Goal: Task Accomplishment & Management: Use online tool/utility

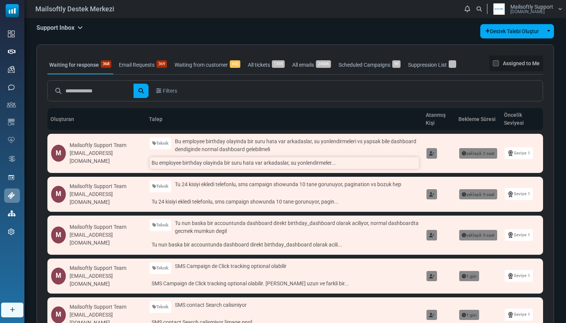
click at [202, 158] on link "Bu employee birthday olayinda bir suru hata var arkadaslar, su yonlendirmeler..." at bounding box center [284, 163] width 269 height 12
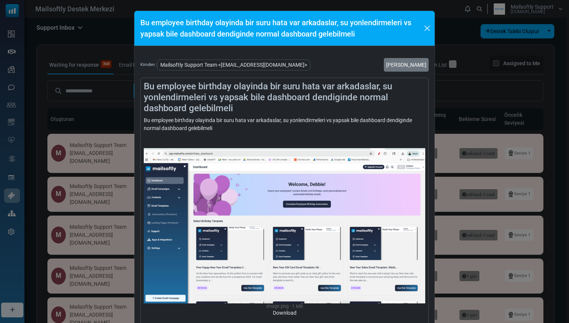
click at [232, 108] on h4 "Bu employee birthday olayinda bir suru hata var arkadaslar, su yonlendirmeleri …" at bounding box center [285, 97] width 282 height 32
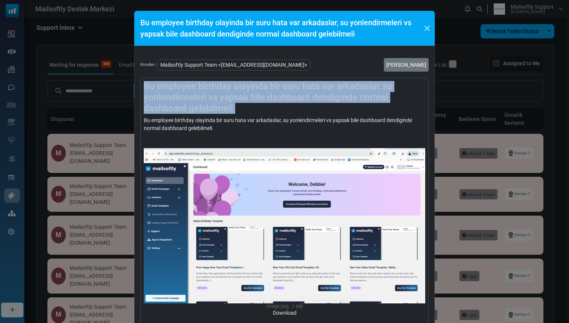
click at [232, 108] on h4 "Bu employee birthday olayinda bir suru hata var arkadaslar, su yonlendirmeleri …" at bounding box center [285, 97] width 282 height 32
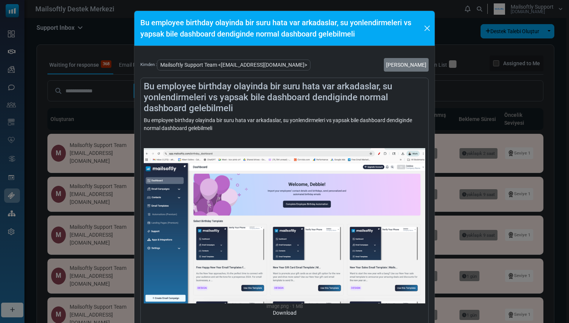
click at [223, 117] on div "Bu employee birthday olayinda bir suru hata var arkadaslar, su yonlendirmeleri …" at bounding box center [285, 310] width 282 height 389
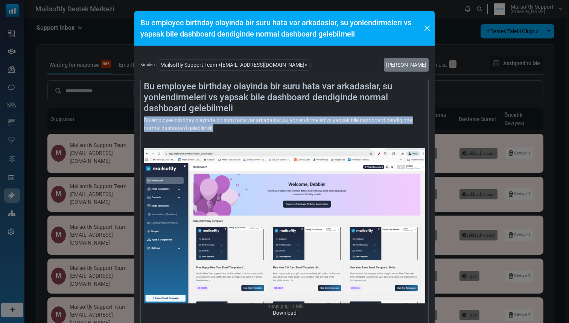
click at [223, 117] on div "Bu employee birthday olayinda bir suru hata var arkadaslar, su yonlendirmeleri …" at bounding box center [285, 310] width 282 height 389
click at [223, 127] on div "Bu employee birthday olayinda bir suru hata var arkadaslar, su yonlendirmeleri …" at bounding box center [285, 310] width 282 height 389
click at [222, 128] on div "Bu employee birthday olayinda bir suru hata var arkadaslar, su yonlendirmeleri …" at bounding box center [285, 310] width 282 height 389
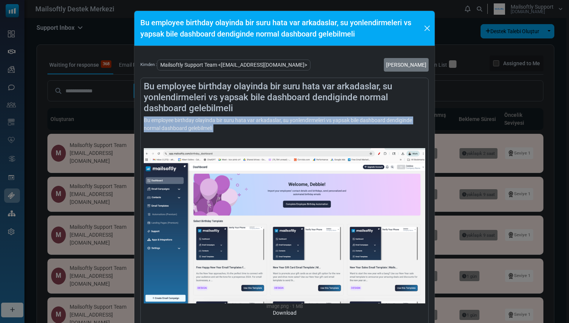
click at [222, 128] on div "Bu employee birthday olayinda bir suru hata var arkadaslar, su yonlendirmeleri …" at bounding box center [285, 310] width 282 height 389
click at [228, 128] on div "Bu employee birthday olayinda bir suru hata var arkadaslar, su yonlendirmeleri …" at bounding box center [285, 310] width 282 height 389
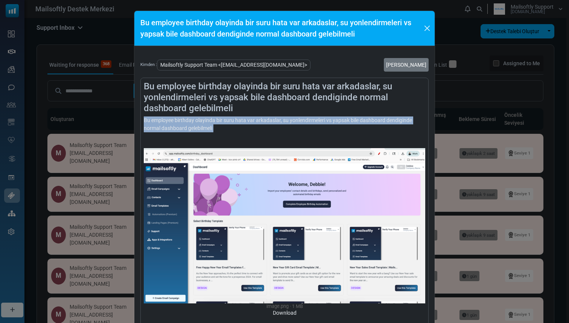
click at [231, 128] on div "Bu employee birthday olayinda bir suru hata var arkadaslar, su yonlendirmeleri …" at bounding box center [285, 310] width 282 height 389
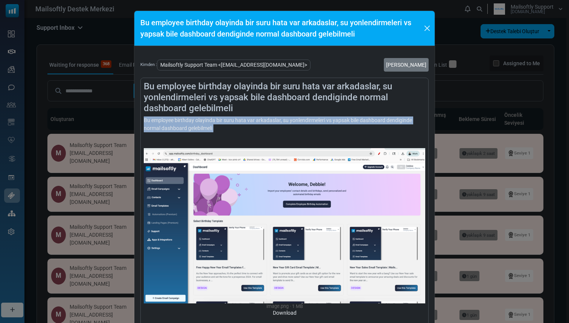
click at [231, 128] on div "Bu employee birthday olayinda bir suru hata var arkadaslar, su yonlendirmeleri …" at bounding box center [285, 310] width 282 height 389
click at [234, 128] on div "Bu employee birthday olayinda bir suru hata var arkadaslar, su yonlendirmeleri …" at bounding box center [285, 310] width 282 height 389
click at [230, 128] on div "Bu employee birthday olayinda bir suru hata var arkadaslar, su yonlendirmeleri …" at bounding box center [285, 310] width 282 height 389
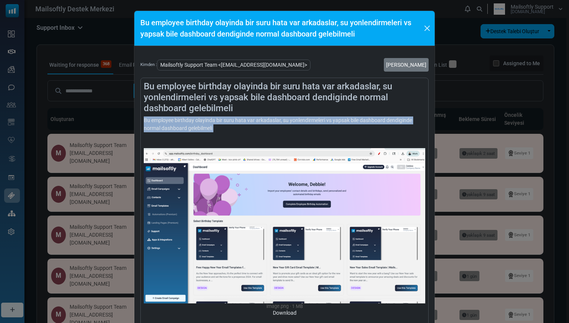
click at [230, 128] on div "Bu employee birthday olayinda bir suru hata var arkadaslar, su yonlendirmeleri …" at bounding box center [285, 310] width 282 height 389
click at [234, 128] on div "Bu employee birthday olayinda bir suru hata var arkadaslar, su yonlendirmeleri …" at bounding box center [285, 310] width 282 height 389
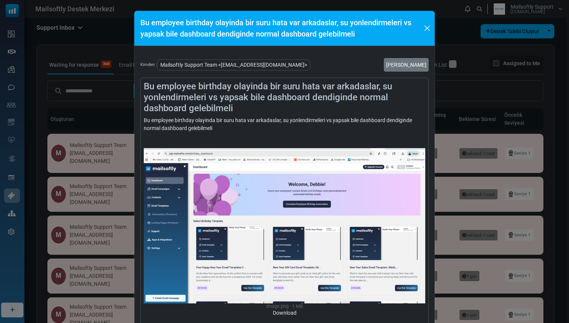
click at [127, 112] on div "Bu employee birthday olayinda bir suru hata var arkadaslar, su yonlendirmeleri …" at bounding box center [284, 161] width 569 height 323
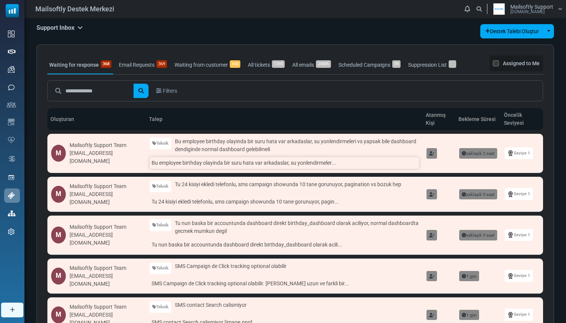
click at [230, 165] on link "Bu employee birthday olayinda bir suru hata var arkadaslar, su yonlendirmeler..." at bounding box center [284, 163] width 269 height 12
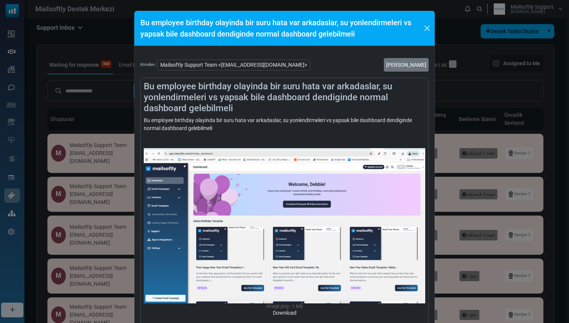
click at [227, 128] on div "Bu employee birthday olayinda bir suru hata var arkadaslar, su yonlendirmeleri …" at bounding box center [285, 310] width 282 height 389
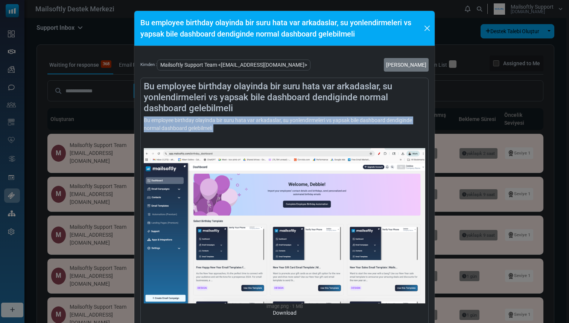
click at [227, 128] on div "Bu employee birthday olayinda bir suru hata var arkadaslar, su yonlendirmeleri …" at bounding box center [285, 310] width 282 height 389
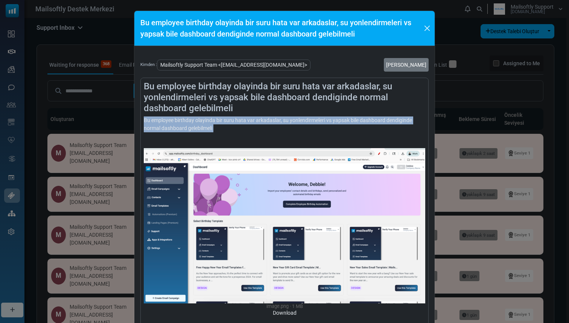
click at [224, 128] on div "Bu employee birthday olayinda bir suru hata var arkadaslar, su yonlendirmeleri …" at bounding box center [285, 310] width 282 height 389
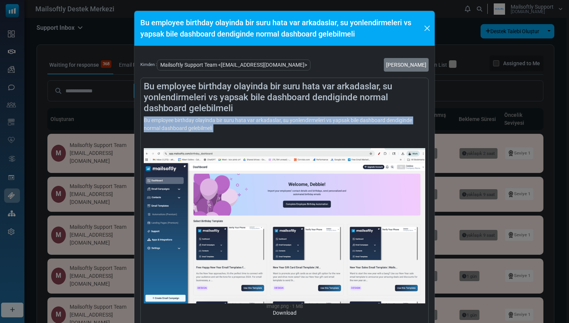
click at [224, 128] on div "Bu employee birthday olayinda bir suru hata var arkadaslar, su yonlendirmeleri …" at bounding box center [285, 310] width 282 height 389
click at [226, 128] on div "Bu employee birthday olayinda bir suru hata var arkadaslar, su yonlendirmeleri …" at bounding box center [285, 310] width 282 height 389
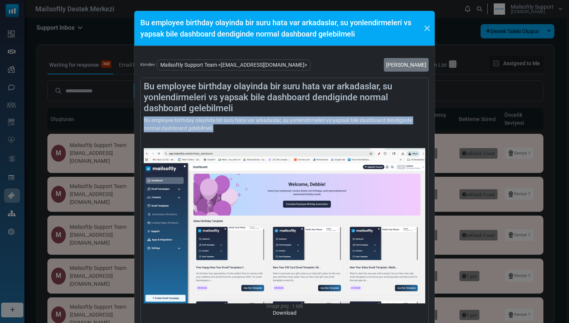
click at [226, 128] on div "Bu employee birthday olayinda bir suru hata var arkadaslar, su yonlendirmeleri …" at bounding box center [285, 310] width 282 height 389
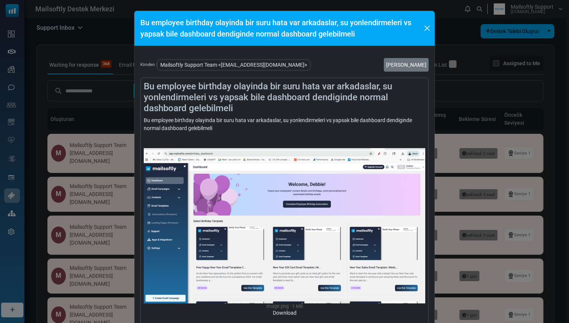
click at [226, 129] on div "Bu employee birthday olayinda bir suru hata var arkadaslar, su yonlendirmeleri …" at bounding box center [285, 310] width 282 height 389
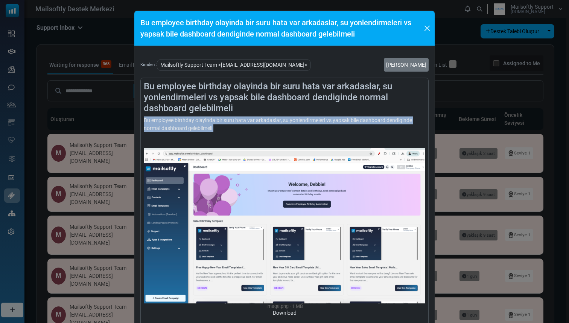
click at [226, 129] on div "Bu employee birthday olayinda bir suru hata var arkadaslar, su yonlendirmeleri …" at bounding box center [285, 310] width 282 height 389
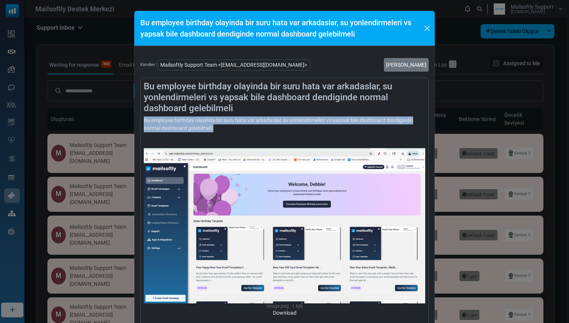
click at [226, 129] on div "Bu employee birthday olayinda bir suru hata var arkadaslar, su yonlendirmeleri …" at bounding box center [285, 310] width 282 height 389
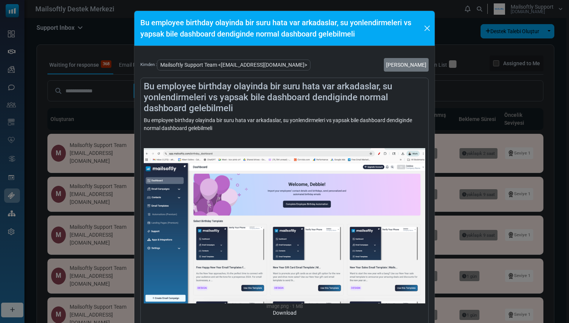
click at [228, 128] on div "Bu employee birthday olayinda bir suru hata var arkadaslar, su yonlendirmeleri …" at bounding box center [285, 310] width 282 height 389
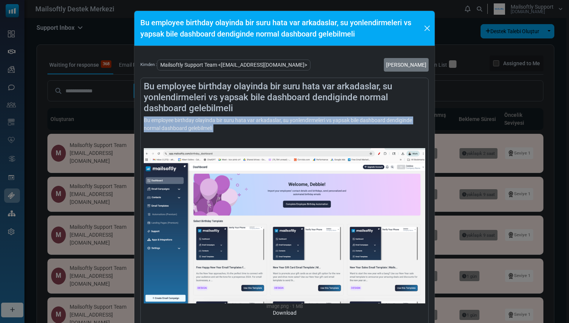
click at [228, 128] on div "Bu employee birthday olayinda bir suru hata var arkadaslar, su yonlendirmeleri …" at bounding box center [285, 310] width 282 height 389
click at [238, 128] on div "Bu employee birthday olayinda bir suru hata var arkadaslar, su yonlendirmeleri …" at bounding box center [285, 310] width 282 height 389
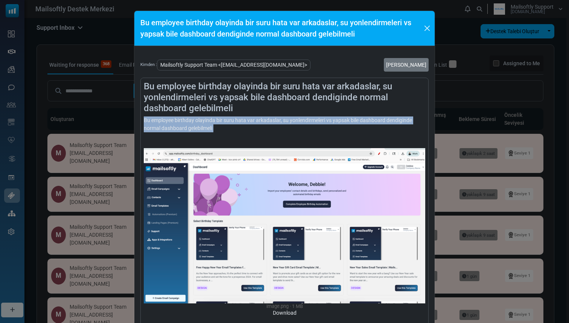
click at [242, 128] on div "Bu employee birthday olayinda bir suru hata var arkadaslar, su yonlendirmeleri …" at bounding box center [285, 310] width 282 height 389
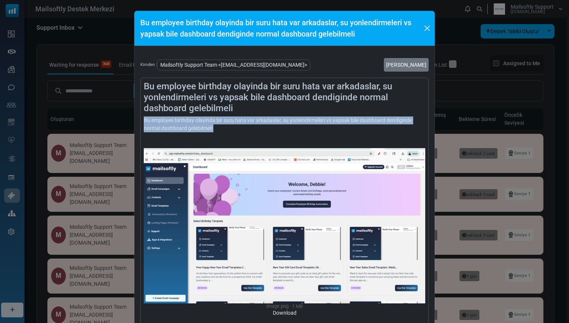
click at [242, 128] on div "Bu employee birthday olayinda bir suru hata var arkadaslar, su yonlendirmeleri …" at bounding box center [285, 310] width 282 height 389
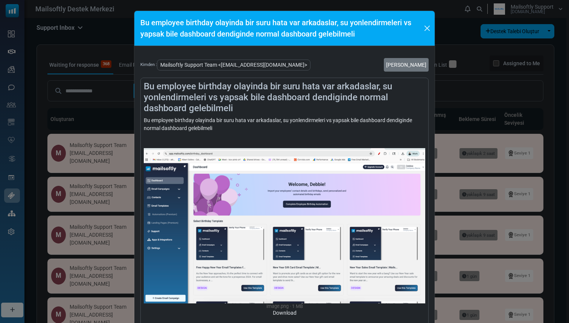
click at [241, 129] on div "Bu employee birthday olayinda bir suru hata var arkadaslar, su yonlendirmeleri …" at bounding box center [285, 310] width 282 height 389
click at [118, 37] on div "Bu employee birthday olayinda bir suru hata var arkadaslar, su yonlendirmeleri …" at bounding box center [284, 161] width 569 height 323
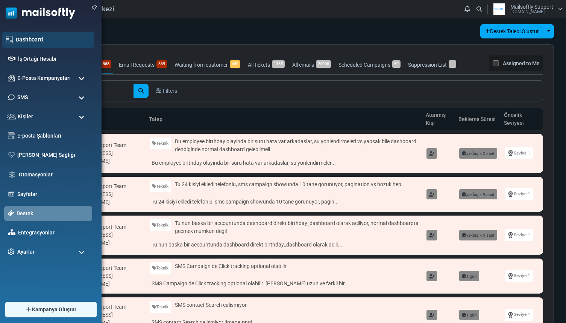
click at [33, 41] on link "Dashboard" at bounding box center [53, 39] width 75 height 8
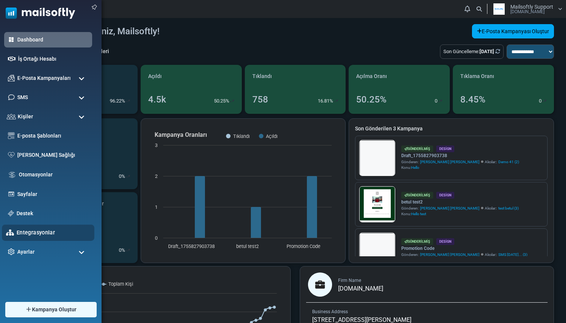
click at [38, 228] on div "Entegrasyonlar" at bounding box center [48, 232] width 93 height 16
click at [37, 234] on link "Entegrasyonlar" at bounding box center [54, 232] width 74 height 8
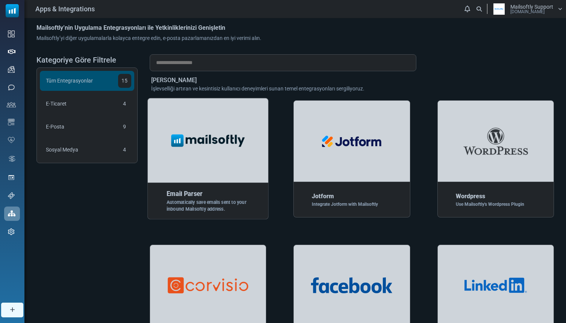
click at [188, 174] on div at bounding box center [209, 140] width 122 height 85
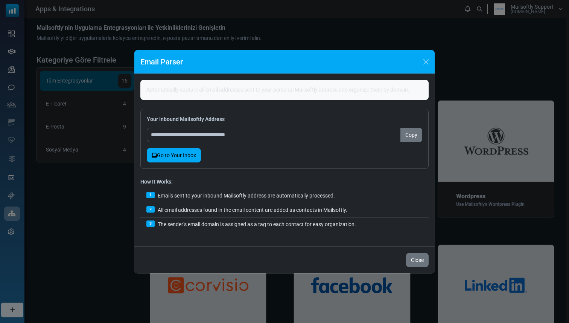
click at [182, 151] on link "Go to Your Inbox" at bounding box center [174, 155] width 54 height 14
click at [229, 87] on p "Automatically capture all email addresses sent to your personal Mailsoftly addr…" at bounding box center [284, 90] width 276 height 8
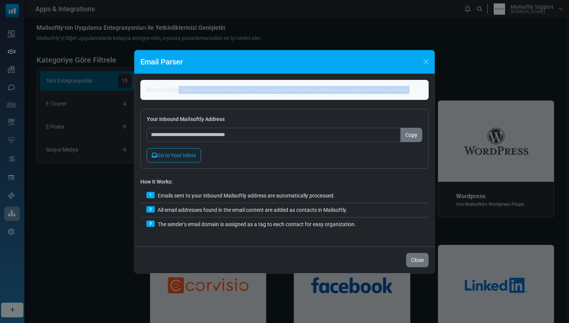
click at [229, 87] on p "Automatically capture all email addresses sent to your personal Mailsoftly addr…" at bounding box center [284, 90] width 276 height 8
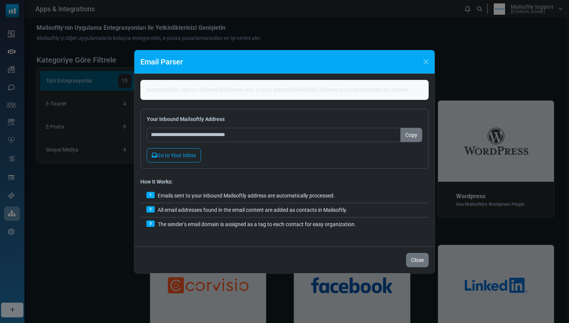
click at [226, 90] on p "Automatically capture all email addresses sent to your personal Mailsoftly addr…" at bounding box center [284, 90] width 276 height 8
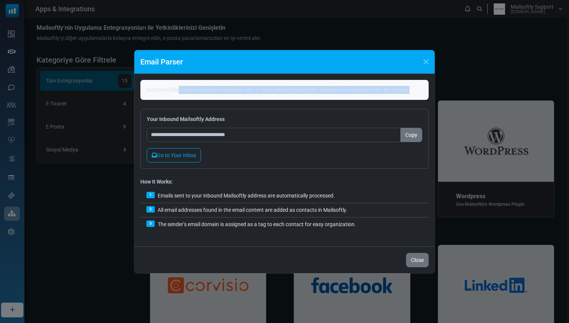
click at [226, 90] on p "Automatically capture all email addresses sent to your personal Mailsoftly addr…" at bounding box center [284, 90] width 276 height 8
click at [226, 94] on div "Automatically capture all email addresses sent to your personal Mailsoftly addr…" at bounding box center [284, 90] width 288 height 20
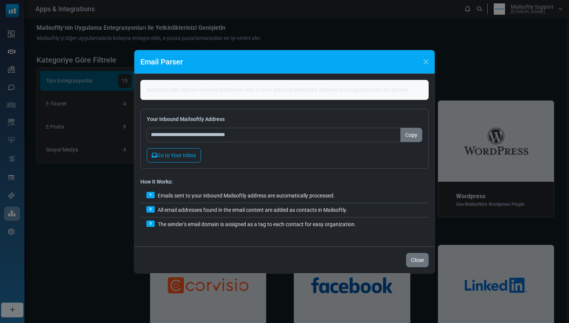
click at [226, 93] on div "Automatically capture all email addresses sent to your personal Mailsoftly addr…" at bounding box center [284, 90] width 288 height 20
click at [229, 88] on p "Automatically capture all email addresses sent to your personal Mailsoftly addr…" at bounding box center [284, 90] width 276 height 8
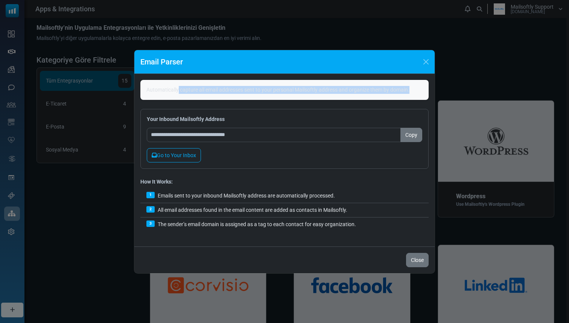
click at [229, 88] on p "Automatically capture all email addresses sent to your personal Mailsoftly addr…" at bounding box center [284, 90] width 276 height 8
click at [229, 90] on p "Automatically capture all email addresses sent to your personal Mailsoftly addr…" at bounding box center [284, 90] width 276 height 8
click at [233, 84] on div "Automatically capture all email addresses sent to your personal Mailsoftly addr…" at bounding box center [284, 90] width 288 height 20
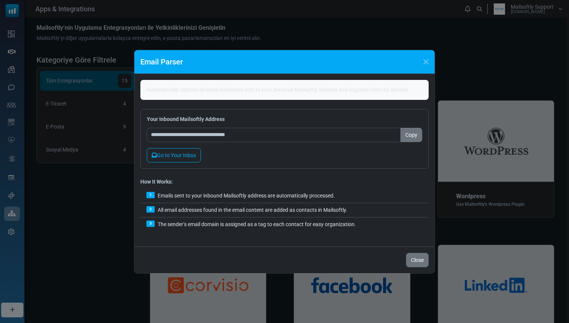
click at [231, 90] on p "Automatically capture all email addresses sent to your personal Mailsoftly addr…" at bounding box center [284, 90] width 276 height 8
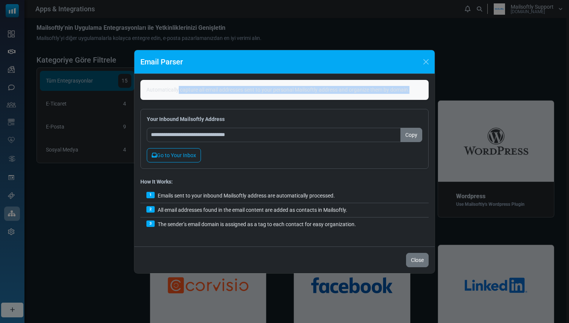
click at [231, 90] on p "Automatically capture all email addresses sent to your personal Mailsoftly addr…" at bounding box center [284, 90] width 276 height 8
click at [234, 82] on div "Automatically capture all email addresses sent to your personal Mailsoftly addr…" at bounding box center [284, 90] width 288 height 20
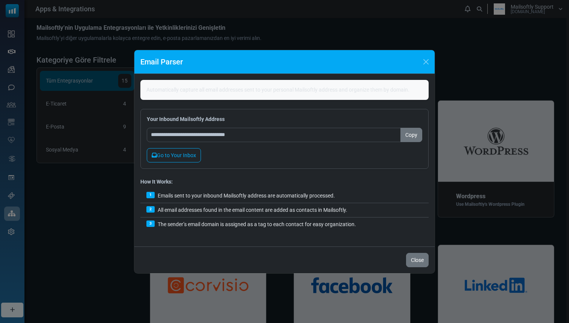
click at [232, 90] on p "Automatically capture all email addresses sent to your personal Mailsoftly addr…" at bounding box center [284, 90] width 276 height 8
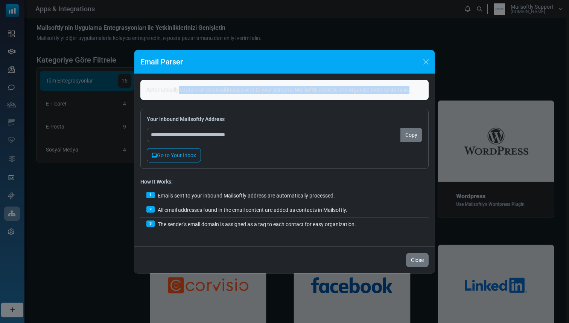
click at [232, 90] on p "Automatically capture all email addresses sent to your personal Mailsoftly addr…" at bounding box center [284, 90] width 276 height 8
click at [236, 80] on div "Automatically capture all email addresses sent to your personal Mailsoftly addr…" at bounding box center [284, 90] width 288 height 20
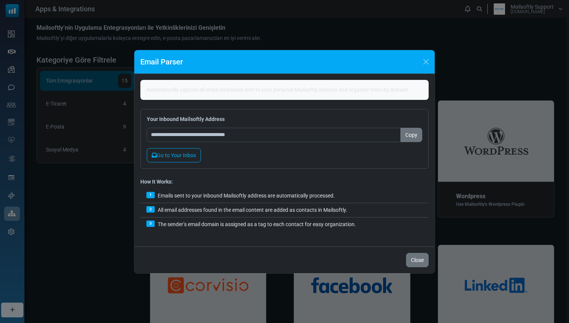
click at [235, 90] on p "Automatically capture all email addresses sent to your personal Mailsoftly addr…" at bounding box center [284, 90] width 276 height 8
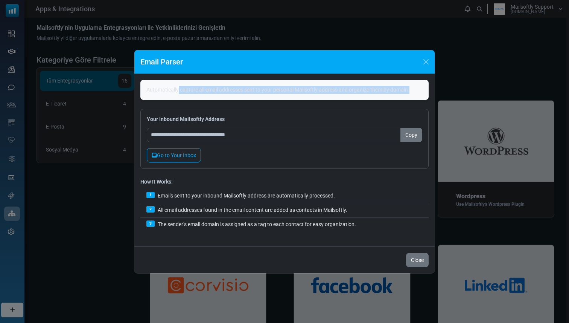
click at [235, 90] on p "Automatically capture all email addresses sent to your personal Mailsoftly addr…" at bounding box center [284, 90] width 276 height 8
click at [238, 81] on div "Automatically capture all email addresses sent to your personal Mailsoftly addr…" at bounding box center [284, 90] width 288 height 20
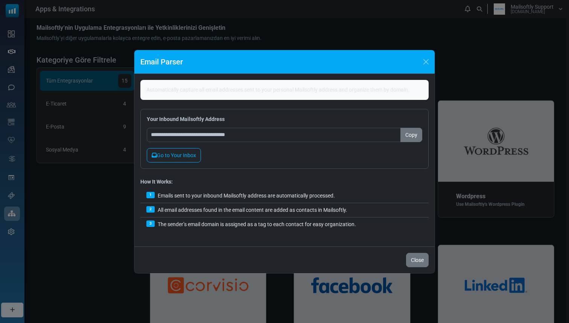
click at [236, 88] on p "Automatically capture all email addresses sent to your personal Mailsoftly addr…" at bounding box center [284, 90] width 276 height 8
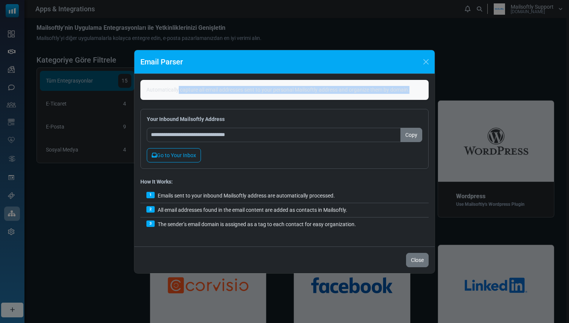
click at [236, 88] on p "Automatically capture all email addresses sent to your personal Mailsoftly addr…" at bounding box center [284, 90] width 276 height 8
click at [241, 78] on div "**********" at bounding box center [284, 160] width 300 height 172
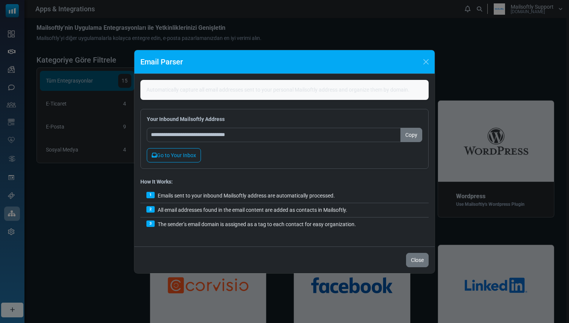
click at [237, 90] on p "Automatically capture all email addresses sent to your personal Mailsoftly addr…" at bounding box center [284, 90] width 276 height 8
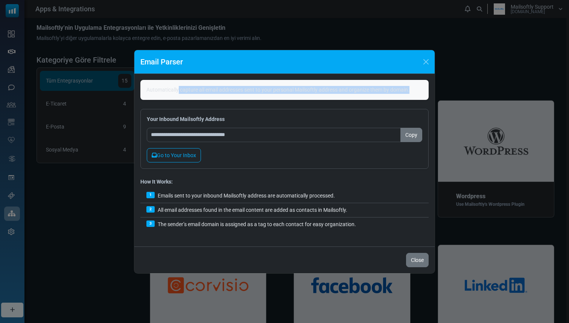
click at [237, 90] on p "Automatically capture all email addresses sent to your personal Mailsoftly addr…" at bounding box center [284, 90] width 276 height 8
click at [239, 81] on div "Automatically capture all email addresses sent to your personal Mailsoftly addr…" at bounding box center [284, 90] width 288 height 20
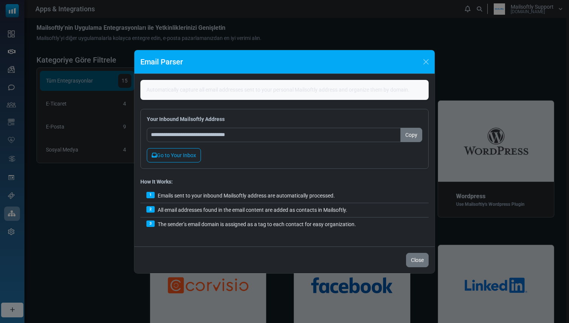
click at [237, 87] on p "Automatically capture all email addresses sent to your personal Mailsoftly addr…" at bounding box center [284, 90] width 276 height 8
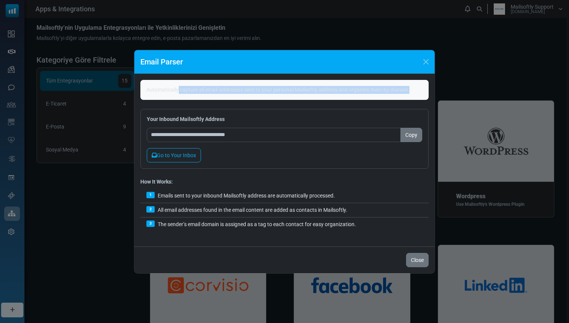
click at [237, 87] on p "Automatically capture all email addresses sent to your personal Mailsoftly addr…" at bounding box center [284, 90] width 276 height 8
click at [240, 81] on div "Automatically capture all email addresses sent to your personal Mailsoftly addr…" at bounding box center [284, 90] width 288 height 20
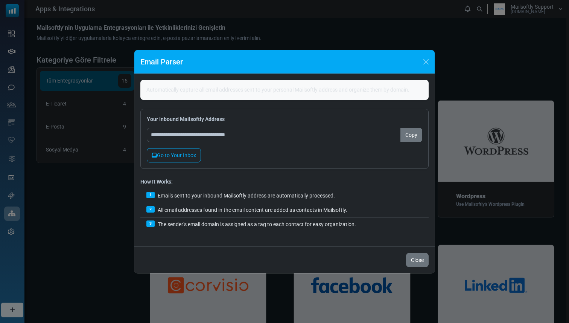
click at [239, 87] on p "Automatically capture all email addresses sent to your personal Mailsoftly addr…" at bounding box center [284, 90] width 276 height 8
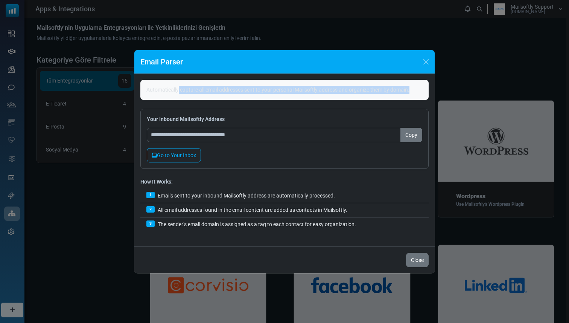
click at [239, 87] on p "Automatically capture all email addresses sent to your personal Mailsoftly addr…" at bounding box center [284, 90] width 276 height 8
click at [239, 81] on div "Automatically capture all email addresses sent to your personal Mailsoftly addr…" at bounding box center [284, 90] width 288 height 20
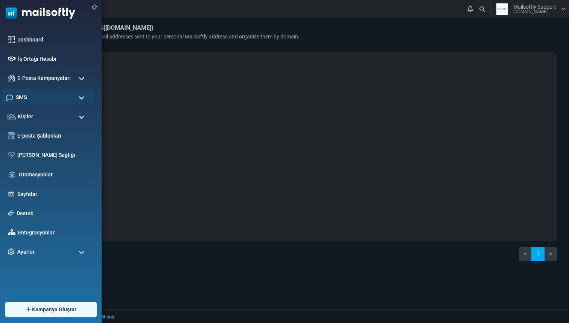
click at [30, 94] on div "SMS" at bounding box center [48, 97] width 93 height 16
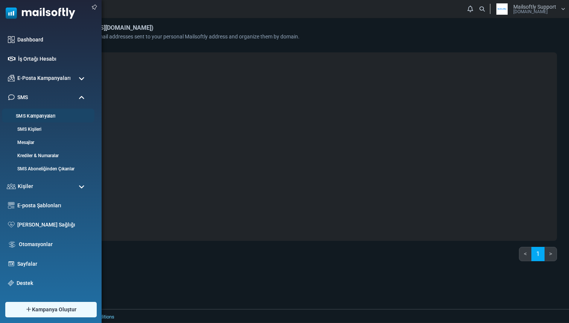
click at [32, 114] on link "SMS Kampanyaları" at bounding box center [47, 116] width 90 height 7
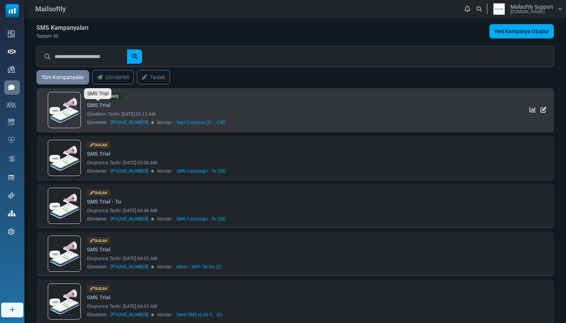
click at [103, 109] on link "SMS Trial" at bounding box center [99, 105] width 24 height 8
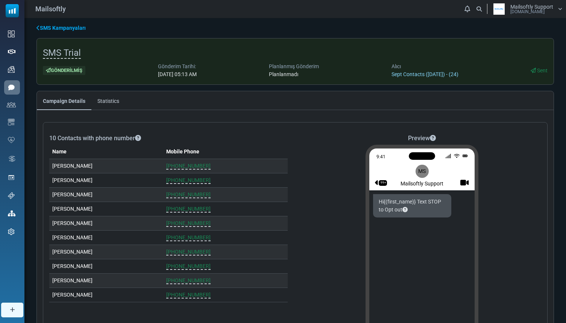
click at [408, 73] on link "Sept Contacts ([DATE]) - (24)" at bounding box center [425, 74] width 67 height 6
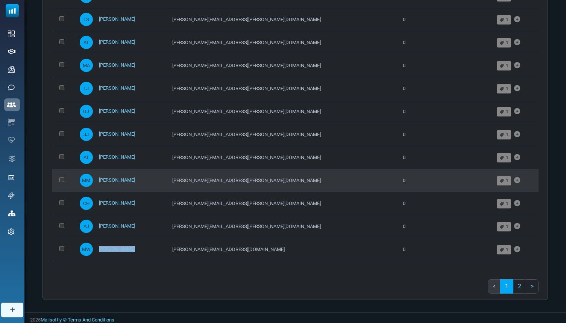
scroll to position [340, 0]
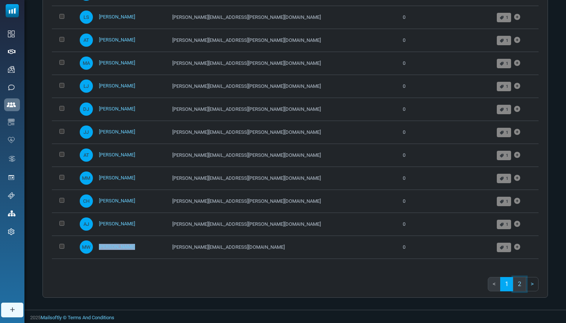
click at [519, 279] on link "2" at bounding box center [519, 284] width 13 height 14
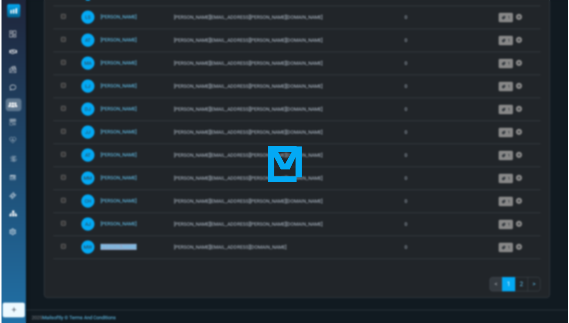
scroll to position [0, 0]
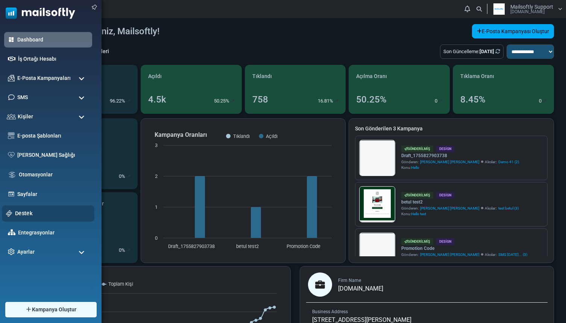
click at [19, 213] on link "Destek" at bounding box center [52, 213] width 75 height 8
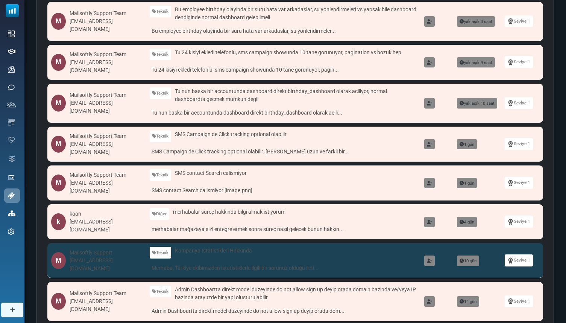
scroll to position [132, 0]
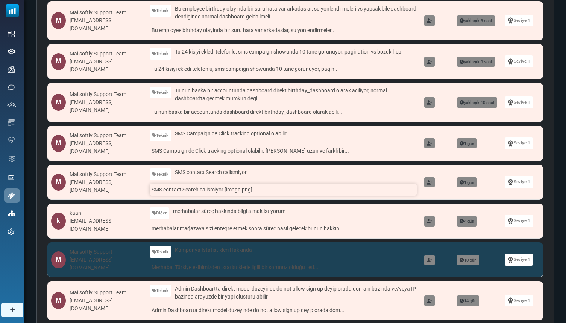
click at [167, 189] on link "SMS contact Search calismiyor [image.png]" at bounding box center [284, 190] width 268 height 12
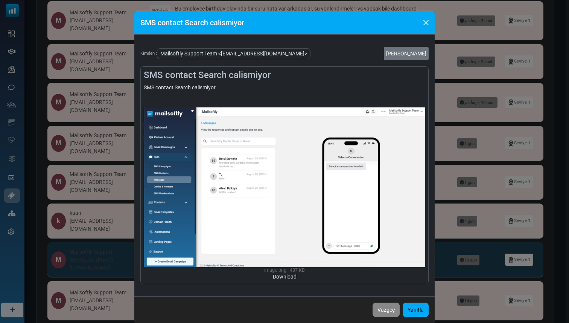
click at [121, 134] on div "SMS contact Search calismiyor Kimden : Mailsoftly Support Team <alkan@mailsoftl…" at bounding box center [284, 161] width 569 height 323
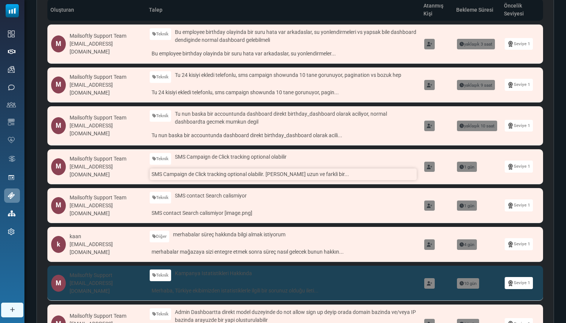
scroll to position [98, 0]
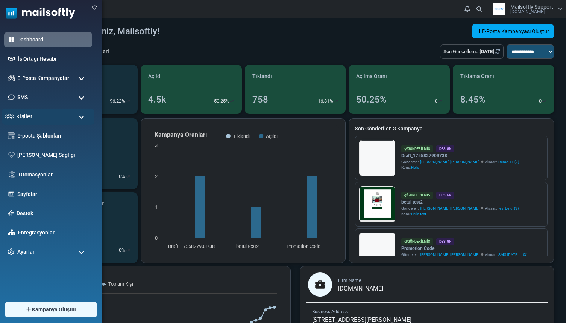
click at [29, 116] on span "Kişiler" at bounding box center [24, 116] width 16 height 8
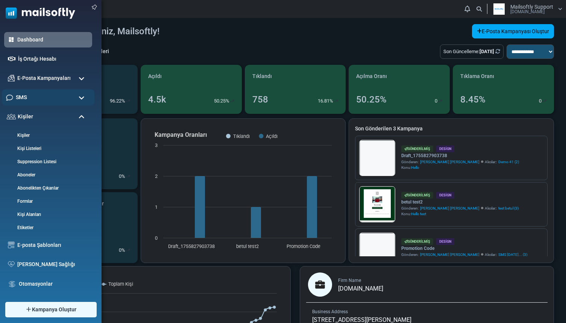
click at [29, 98] on div "SMS" at bounding box center [48, 97] width 93 height 16
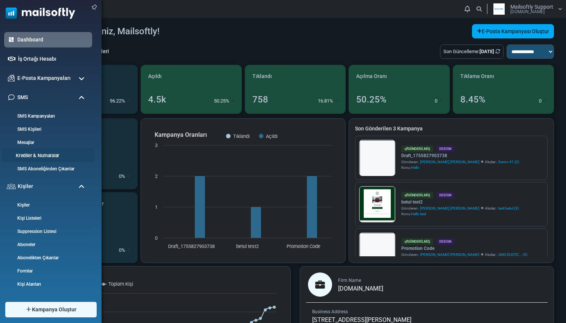
click at [56, 152] on link "Krediler & Numaralar" at bounding box center [47, 155] width 90 height 7
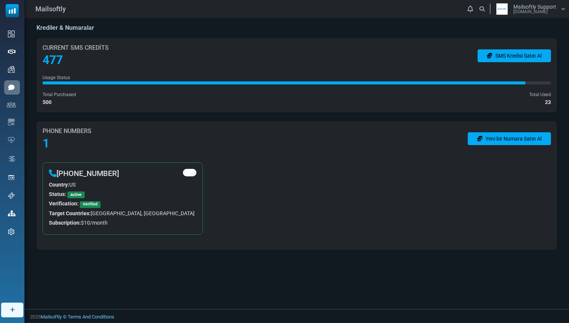
click at [473, 131] on div "Phone Numbers 1 Yeni bir Numara Satın Al" at bounding box center [297, 138] width 508 height 23
click at [475, 137] on link "Yeni bir Numara Satın Al" at bounding box center [509, 138] width 83 height 13
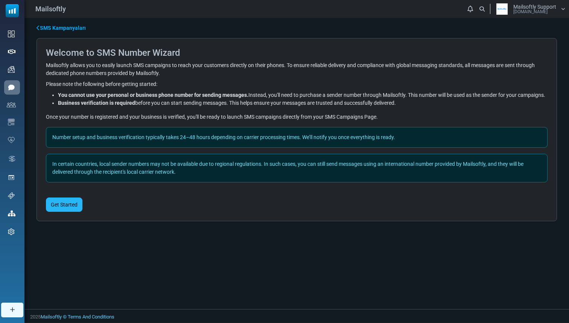
click at [72, 206] on button "Get Started" at bounding box center [64, 204] width 37 height 14
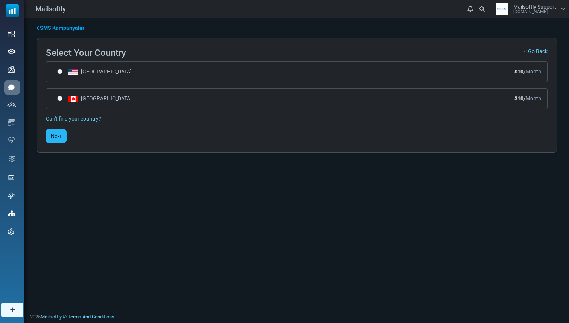
click at [58, 136] on button "Next" at bounding box center [56, 136] width 21 height 14
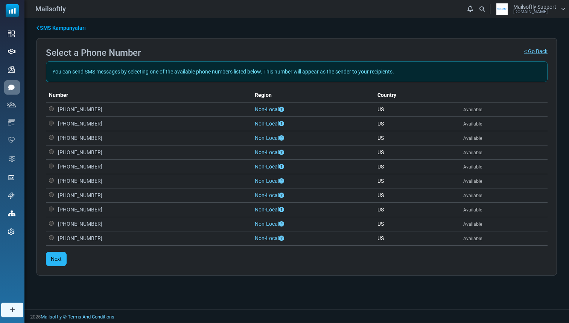
click at [55, 258] on button "Next" at bounding box center [56, 258] width 21 height 14
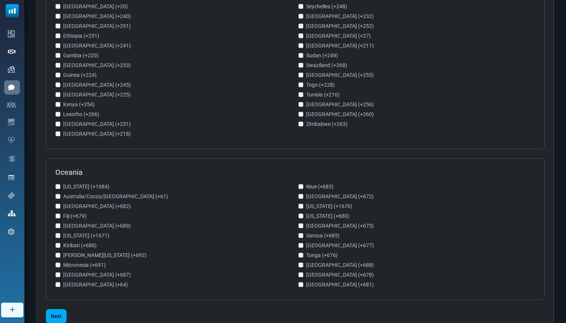
scroll to position [1236, 0]
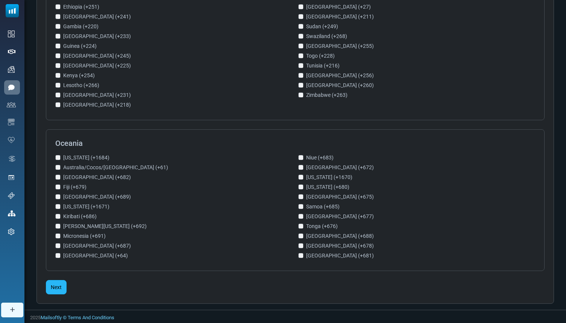
click at [65, 282] on button "Next" at bounding box center [56, 287] width 21 height 14
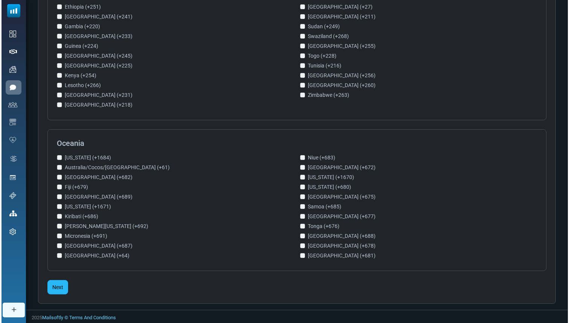
scroll to position [0, 0]
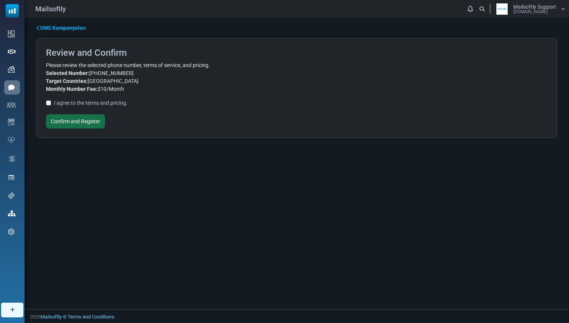
click at [62, 124] on button "Confirm and Register" at bounding box center [75, 121] width 59 height 14
